Goal: Information Seeking & Learning: Learn about a topic

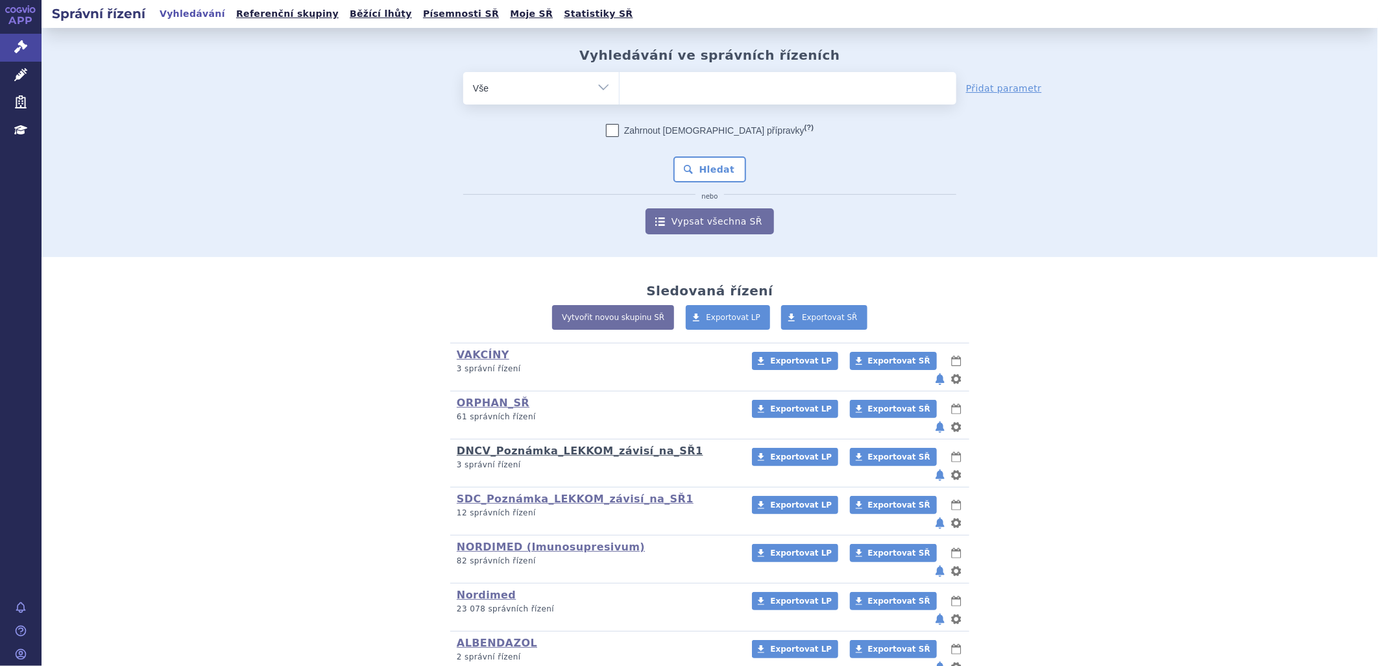
click at [533, 445] on link "DNCV_Poznámka_LEKKOM_závisí_na_SŘ1" at bounding box center [580, 451] width 247 height 12
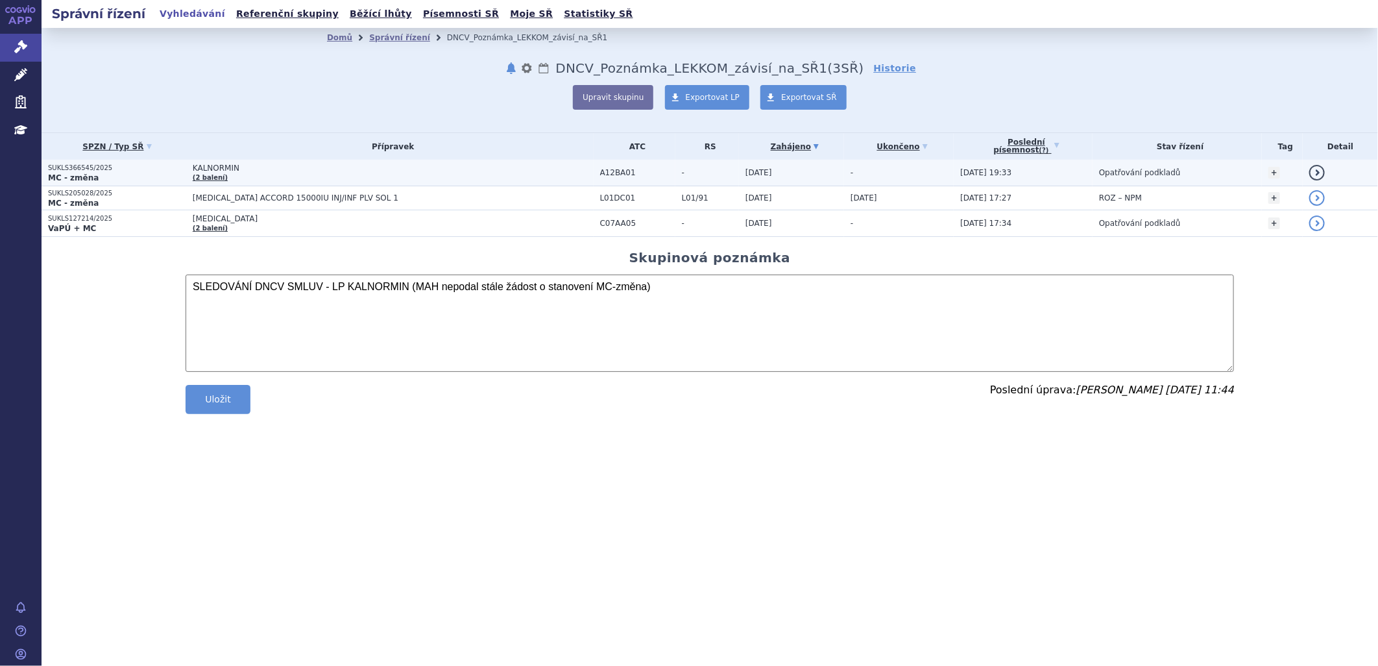
click at [763, 169] on span "[DATE]" at bounding box center [759, 172] width 27 height 9
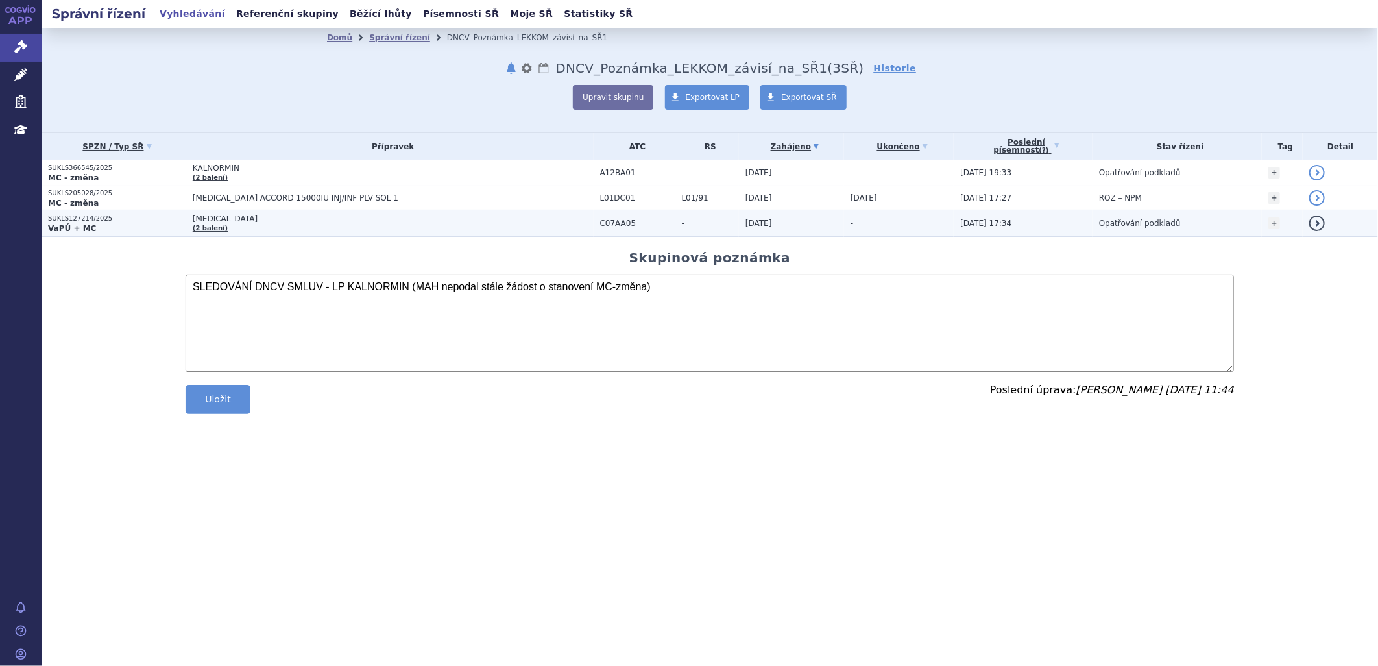
click at [760, 228] on td "09.04.2025" at bounding box center [791, 223] width 105 height 27
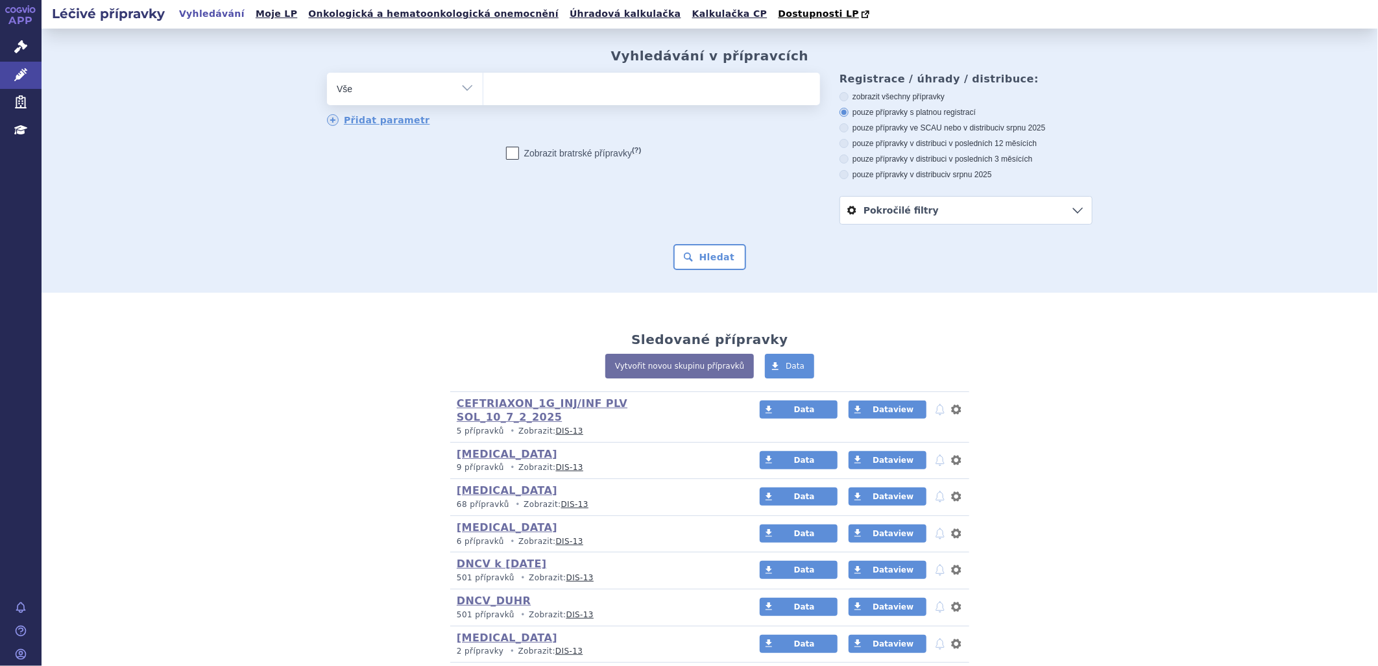
click at [520, 86] on ul at bounding box center [651, 86] width 337 height 27
click at [483, 86] on select at bounding box center [483, 88] width 1 height 32
type input "02"
type input "027"
type input "0272"
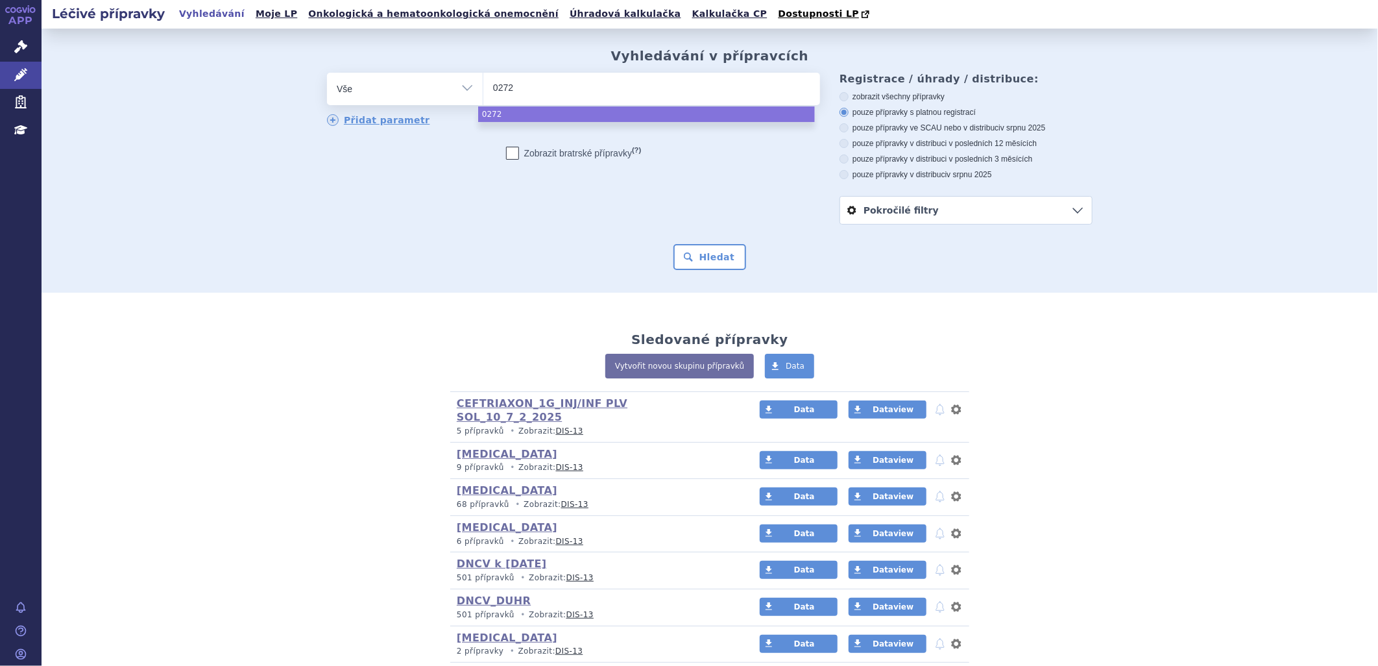
type input "02721"
type input "027217"
type input "0272170"
select select "0272170"
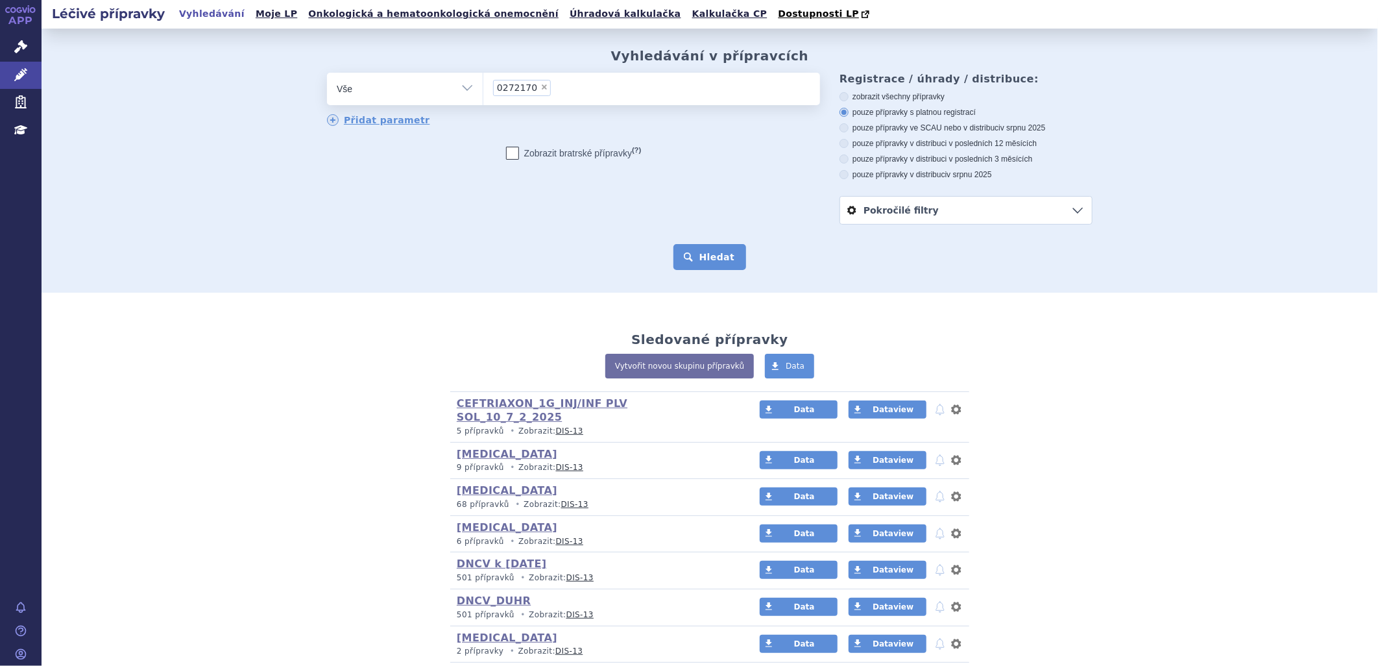
click at [714, 260] on button "Hledat" at bounding box center [710, 257] width 73 height 26
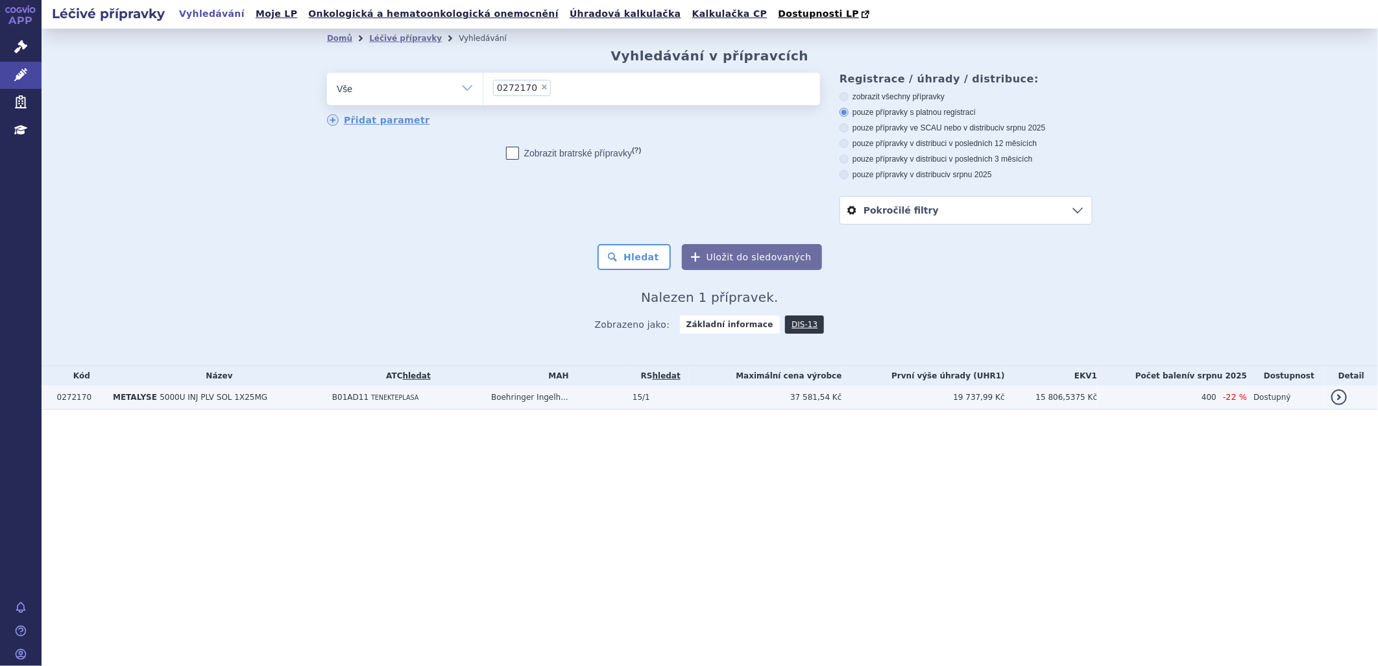
click at [231, 400] on span "5000U INJ PLV SOL 1X25MG" at bounding box center [214, 397] width 108 height 9
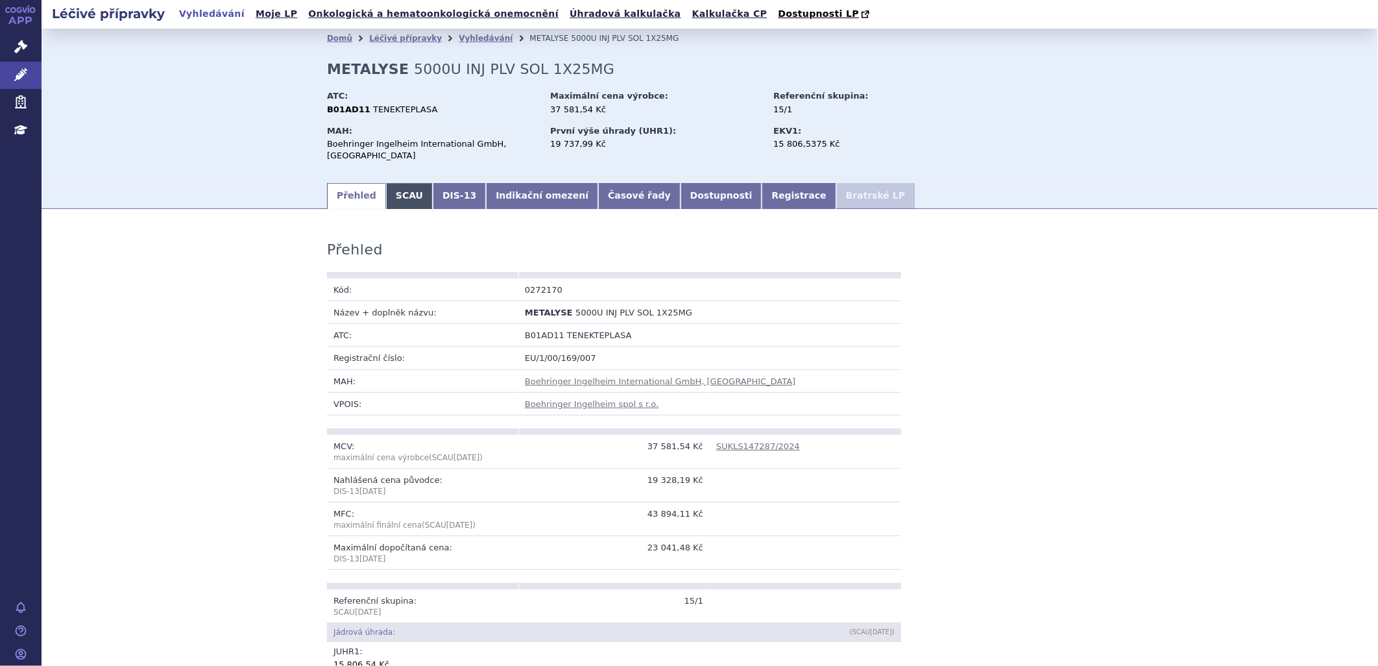
click at [396, 197] on link "SCAU" at bounding box center [409, 196] width 47 height 26
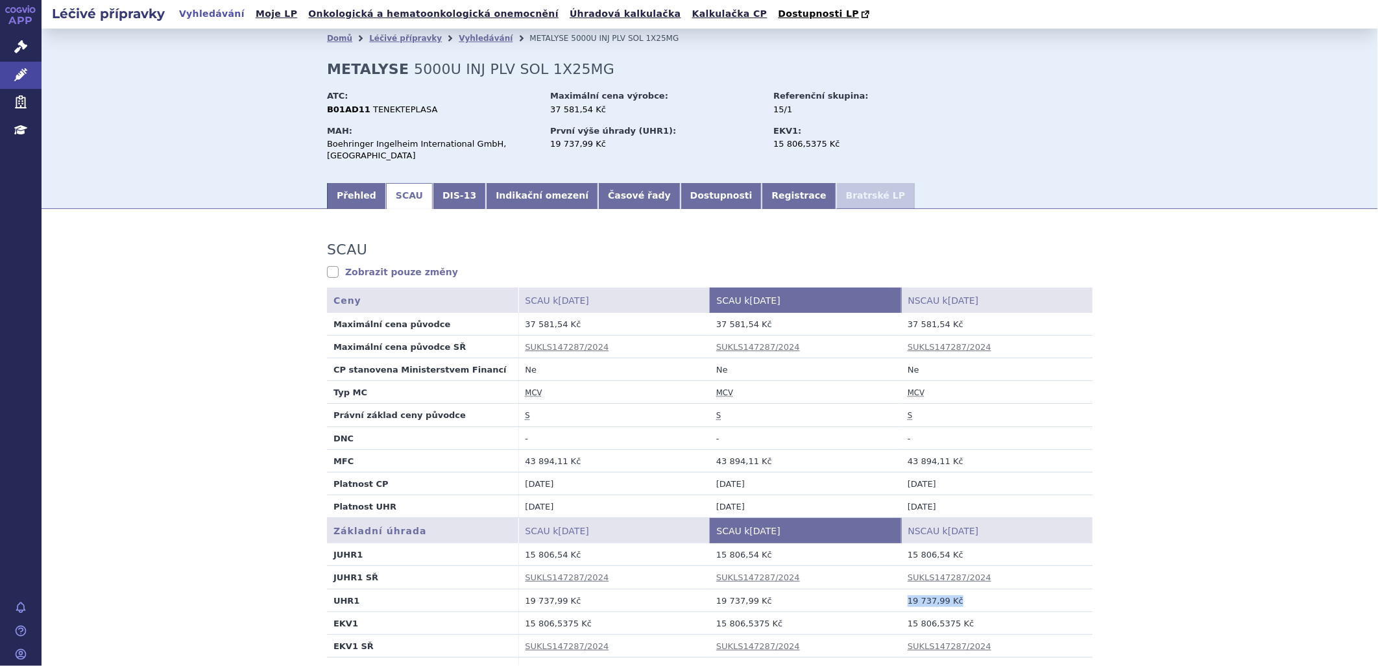
drag, startPoint x: 900, startPoint y: 602, endPoint x: 958, endPoint y: 604, distance: 57.8
click at [958, 604] on td "19 737,99 Kč" at bounding box center [996, 600] width 191 height 23
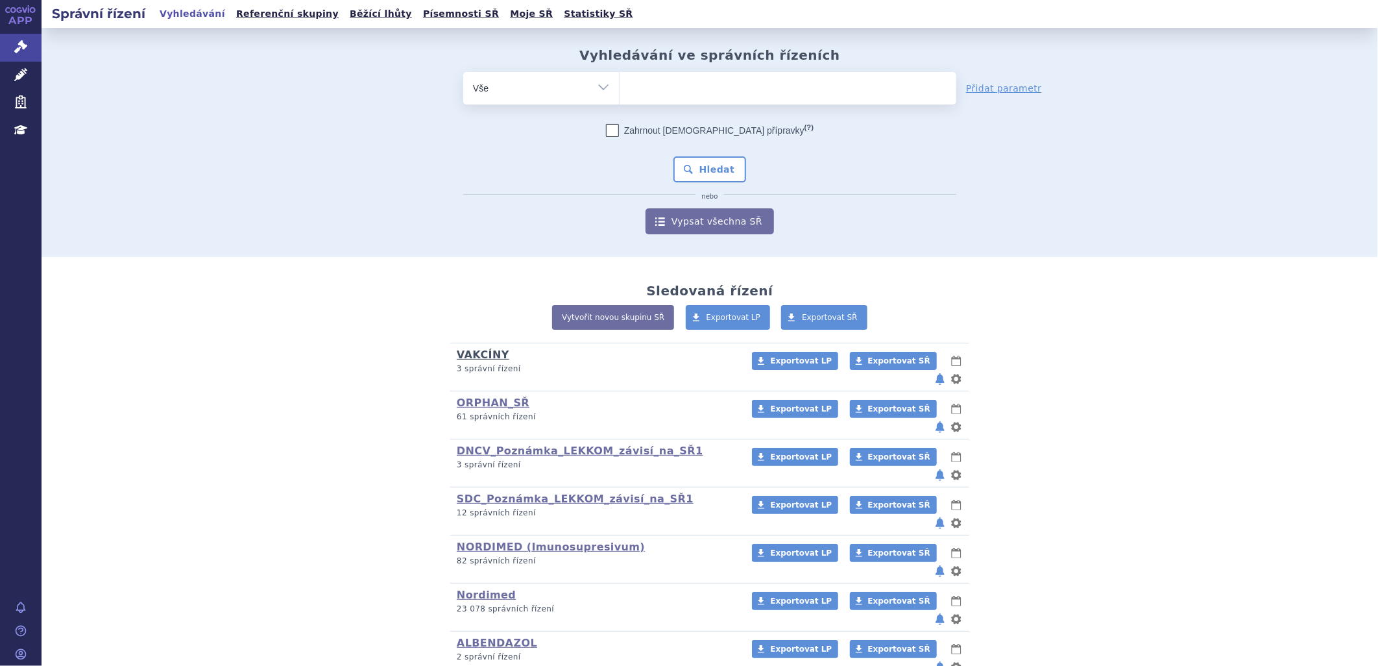
click at [479, 360] on link "VAKCÍNY" at bounding box center [483, 355] width 53 height 12
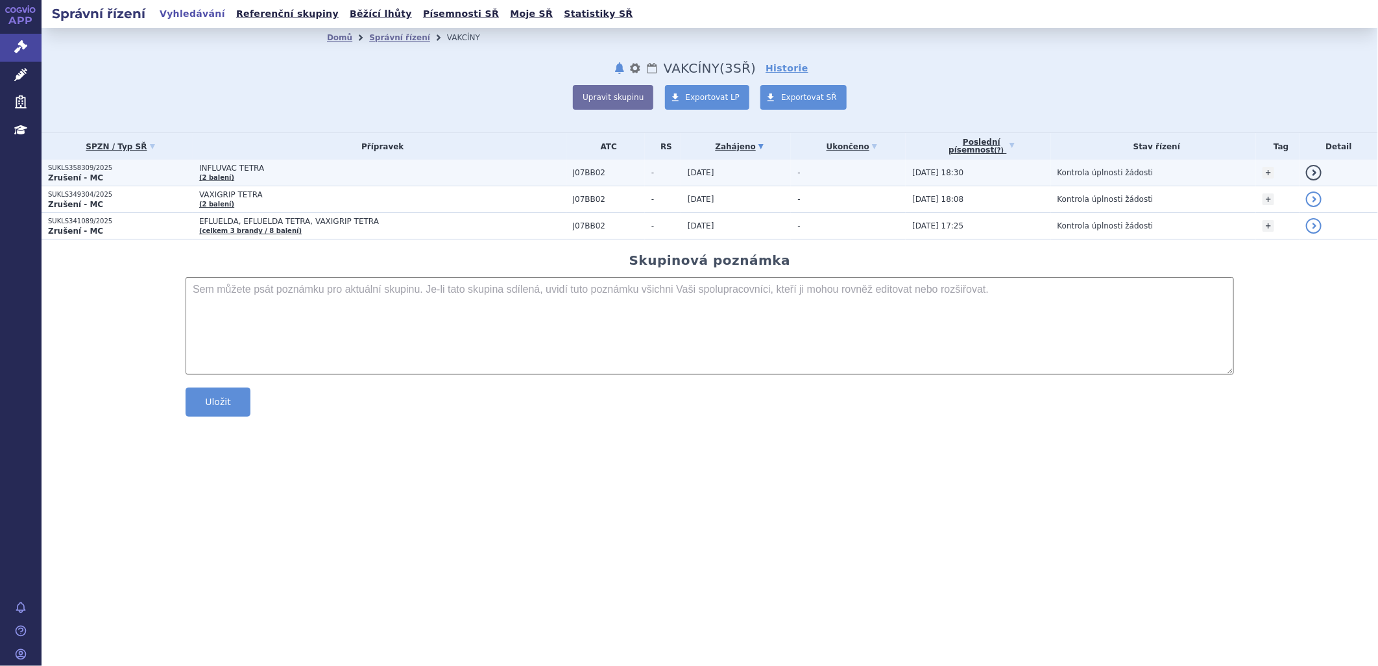
click at [88, 165] on p "SUKLS358309/2025" at bounding box center [120, 168] width 145 height 9
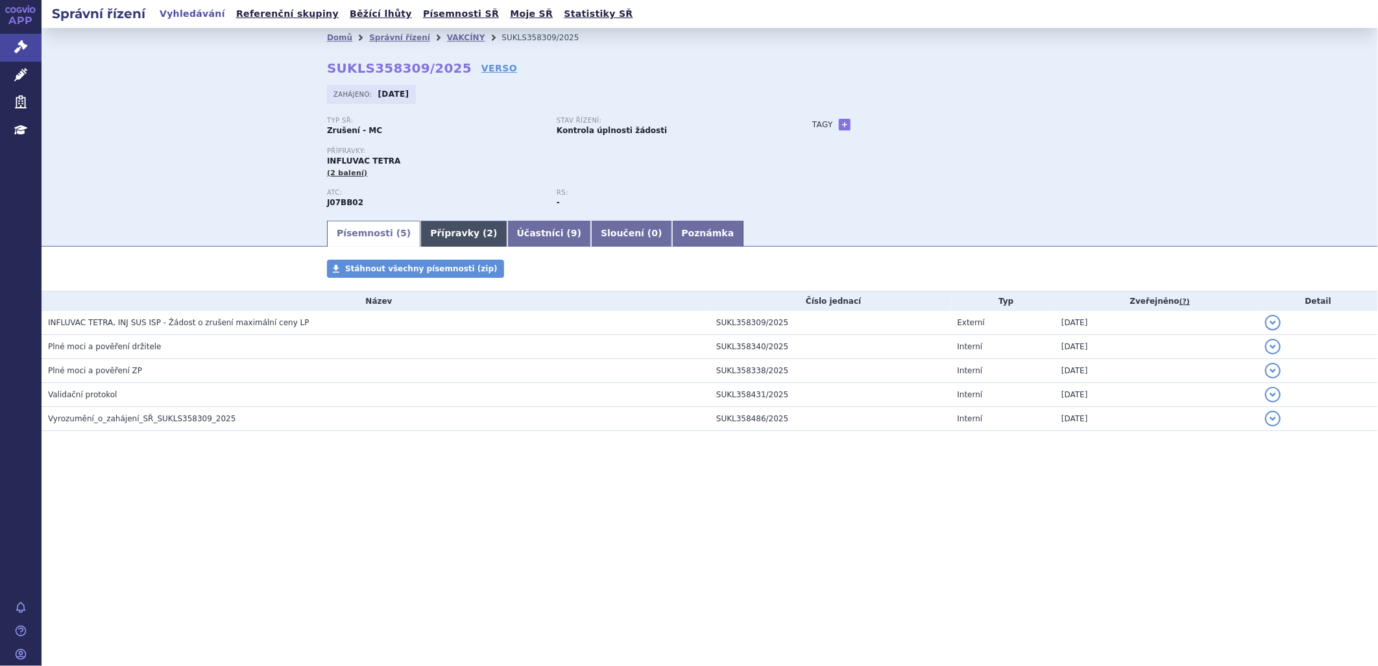
click at [445, 229] on link "Přípravky ( 2 )" at bounding box center [464, 234] width 86 height 26
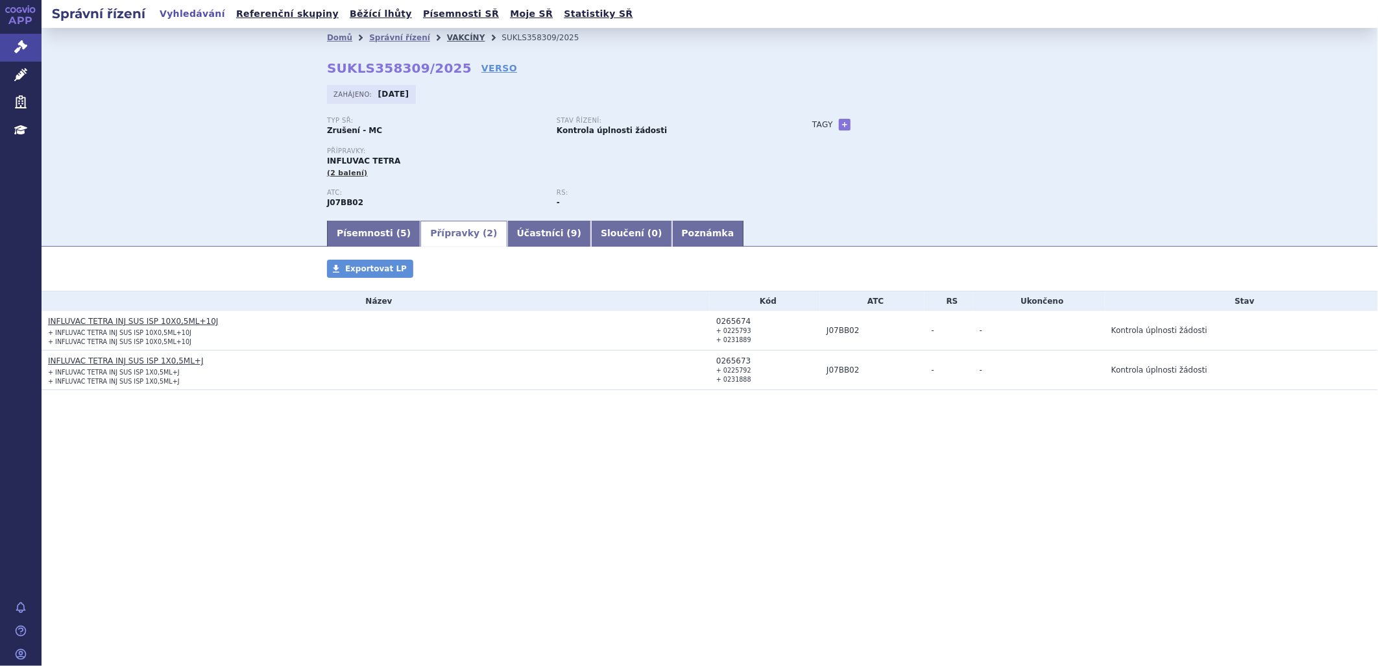
click at [447, 38] on link "VAKCÍNY" at bounding box center [466, 37] width 38 height 9
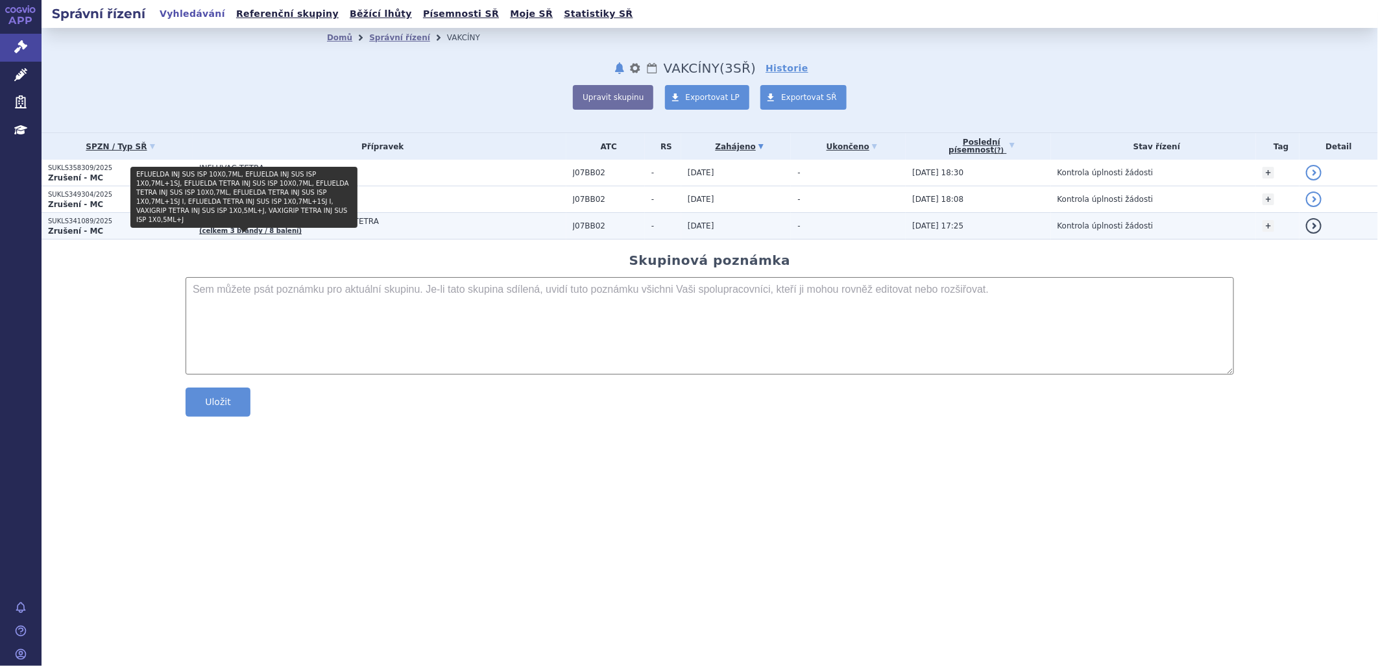
click at [216, 228] on link "(celkem 3 brandy / 8 balení)" at bounding box center [250, 230] width 103 height 7
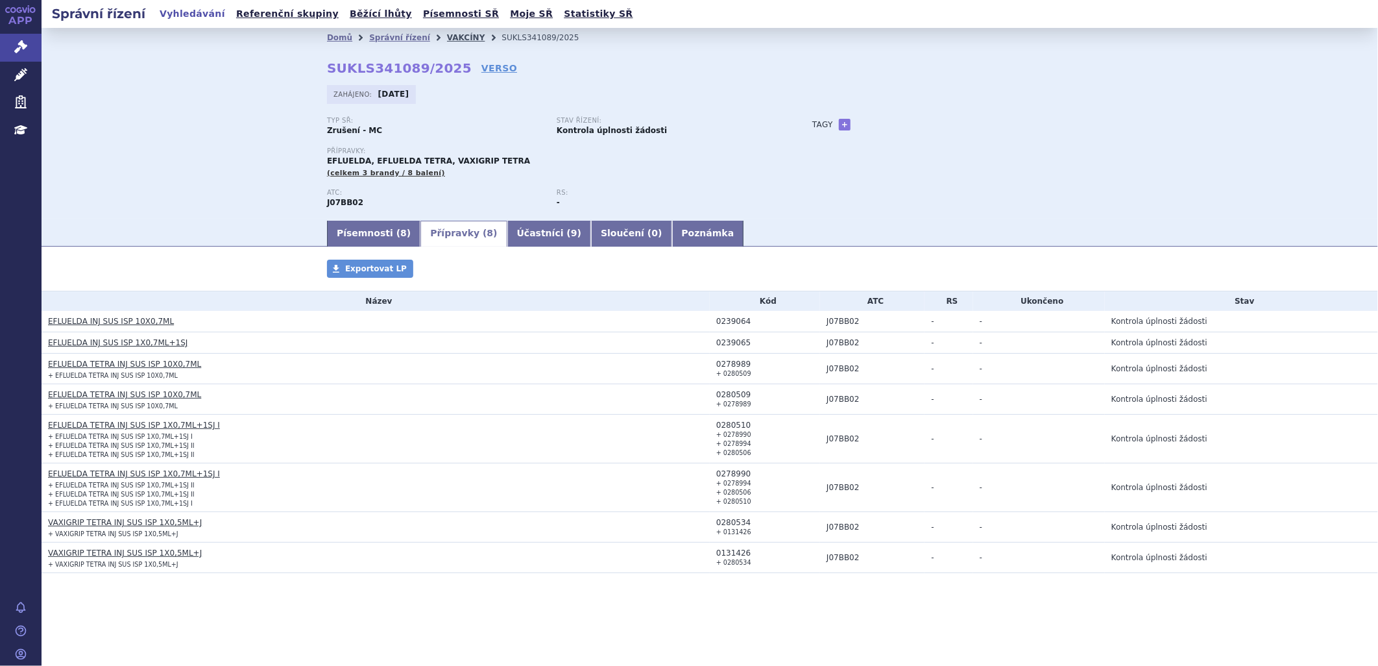
click at [450, 37] on link "VAKCÍNY" at bounding box center [466, 37] width 38 height 9
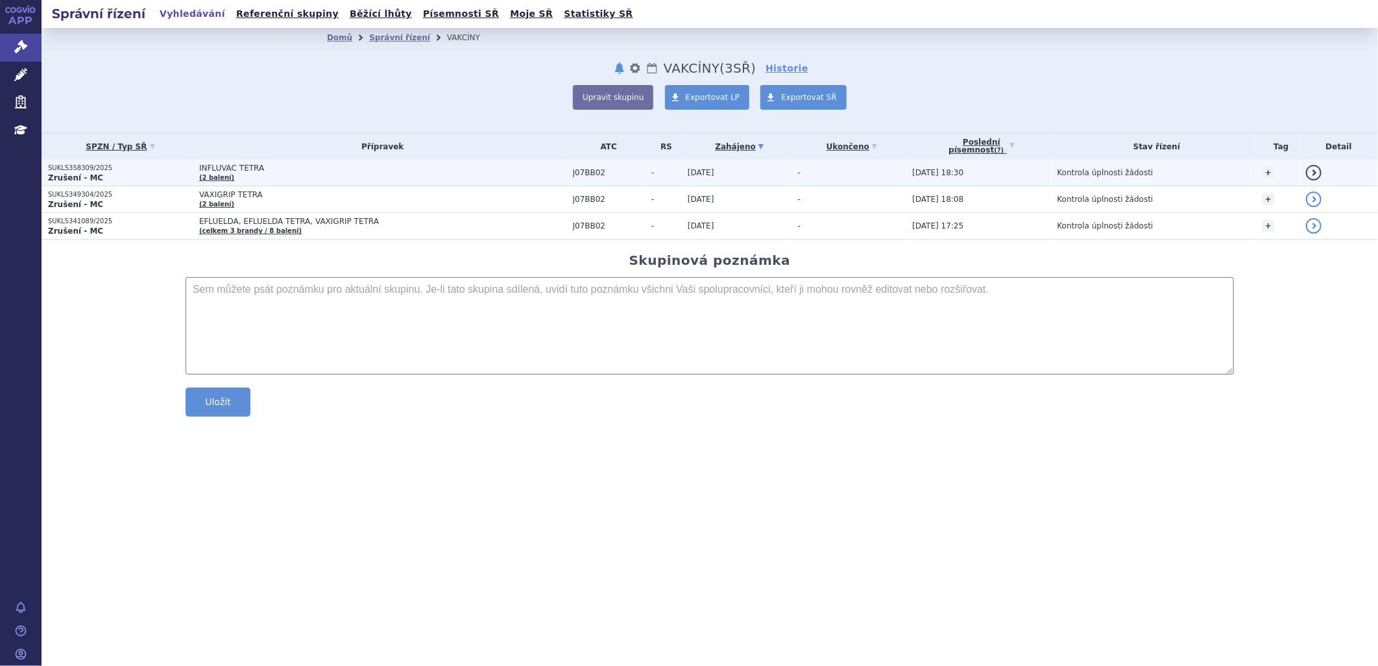
click at [211, 170] on span "INFLUVAC TETRA" at bounding box center [361, 168] width 324 height 9
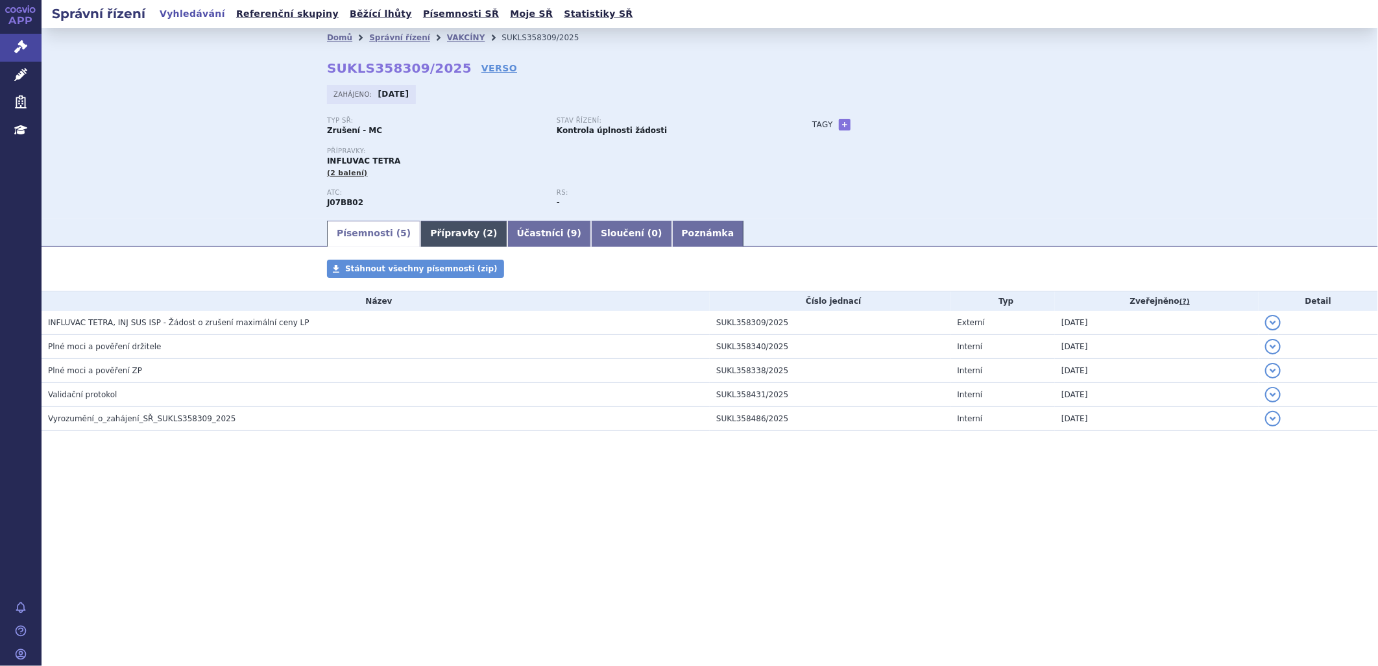
click at [433, 232] on link "Přípravky ( 2 )" at bounding box center [464, 234] width 86 height 26
